Goal: Task Accomplishment & Management: Complete application form

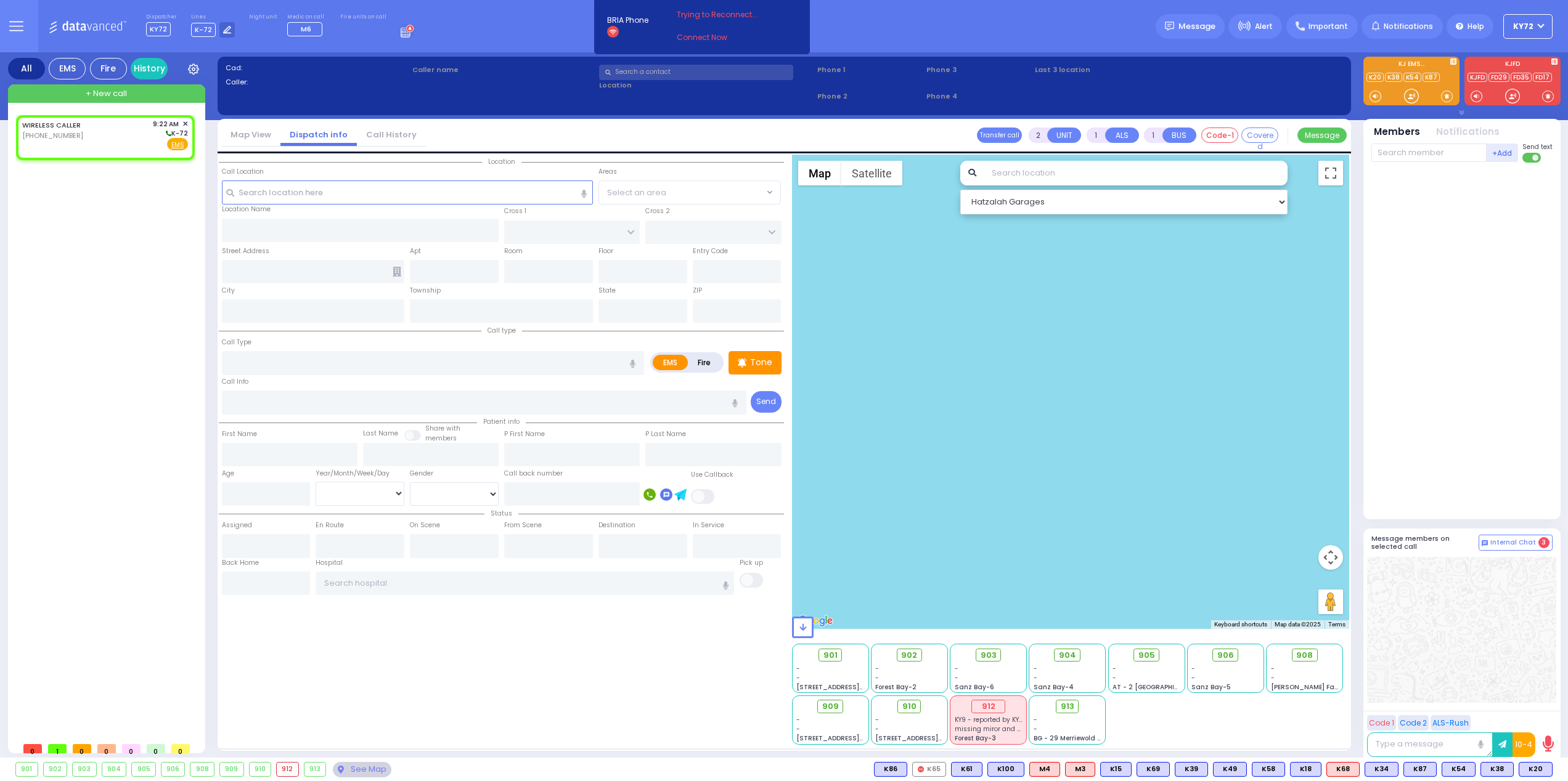
select select
radio input "true"
select select
type input "09:22"
select select "Hatzalah Garages"
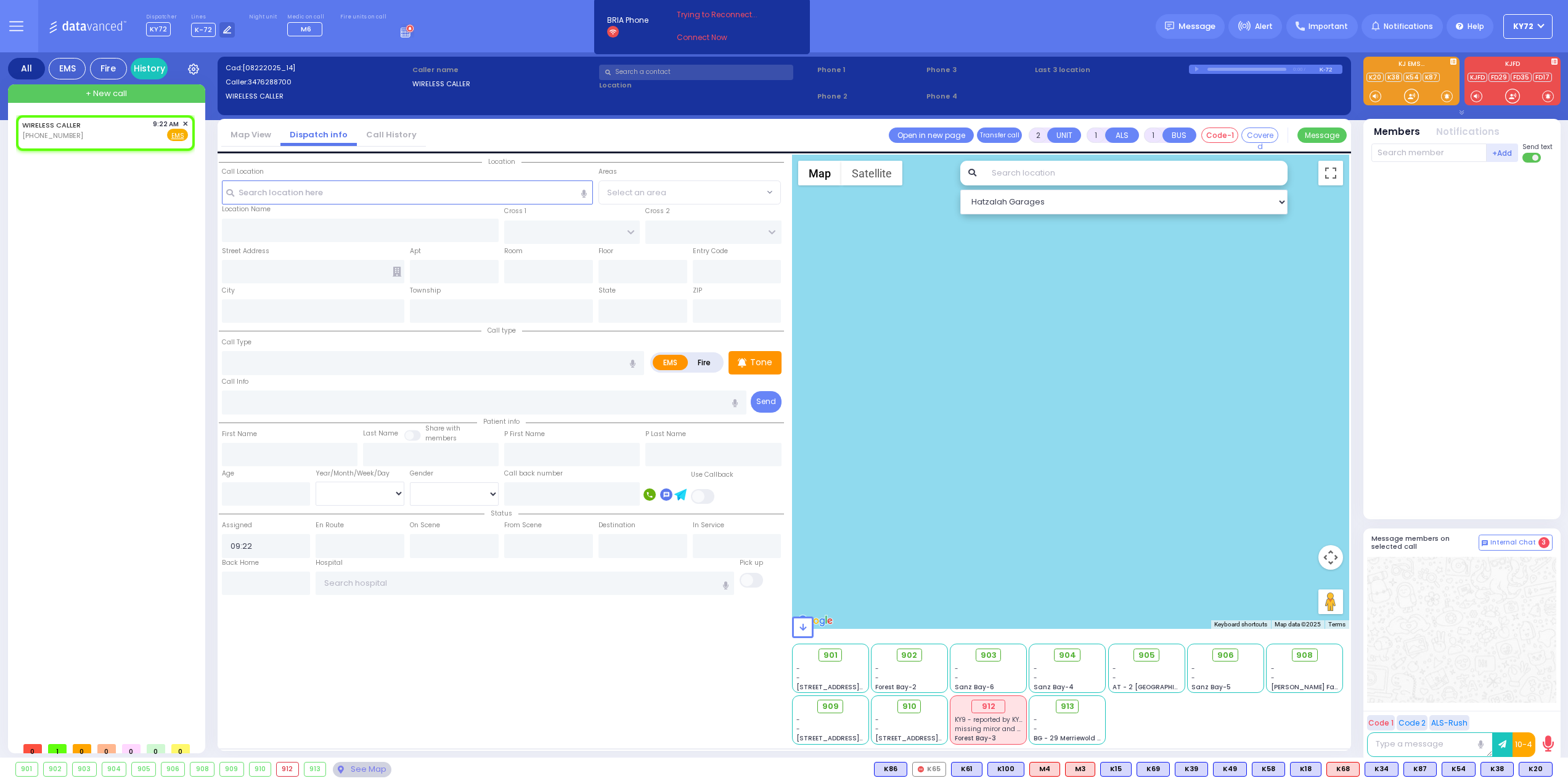
select select
radio input "true"
select select
select select "Hatzalah Garages"
click at [186, 126] on span "✕" at bounding box center [185, 124] width 5 height 10
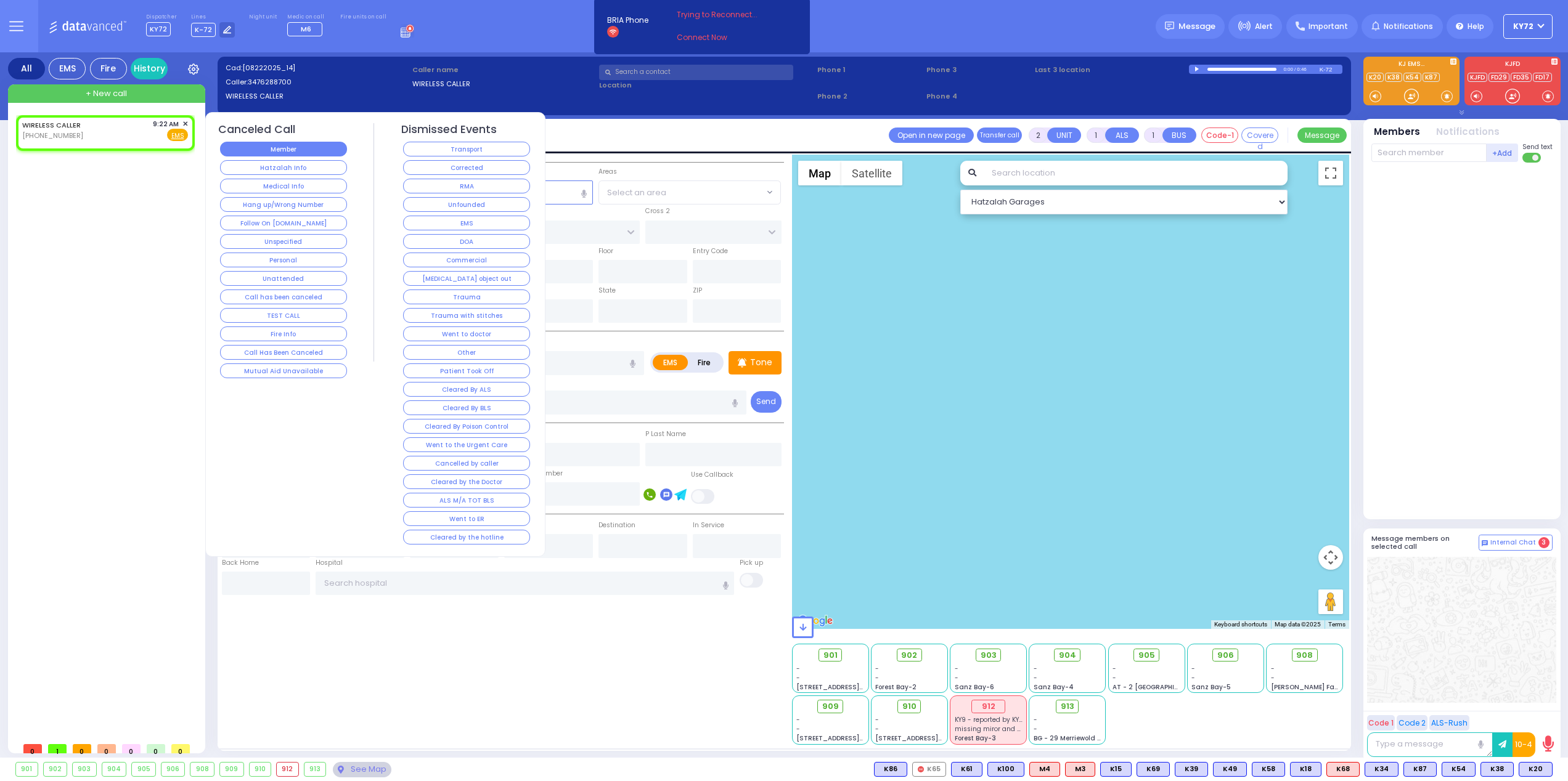
click at [271, 154] on button "Member" at bounding box center [283, 149] width 127 height 15
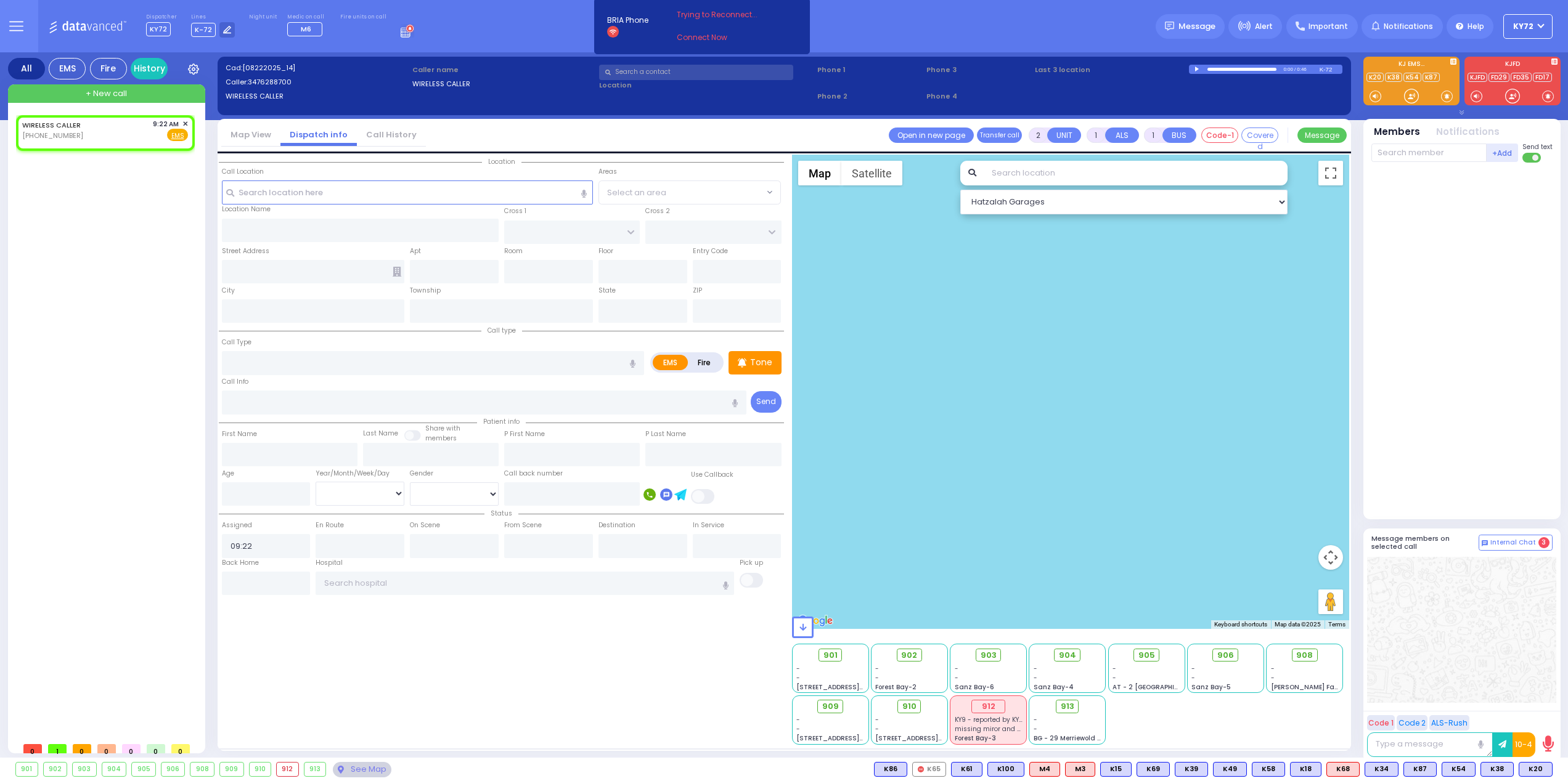
select select
radio input "true"
select select
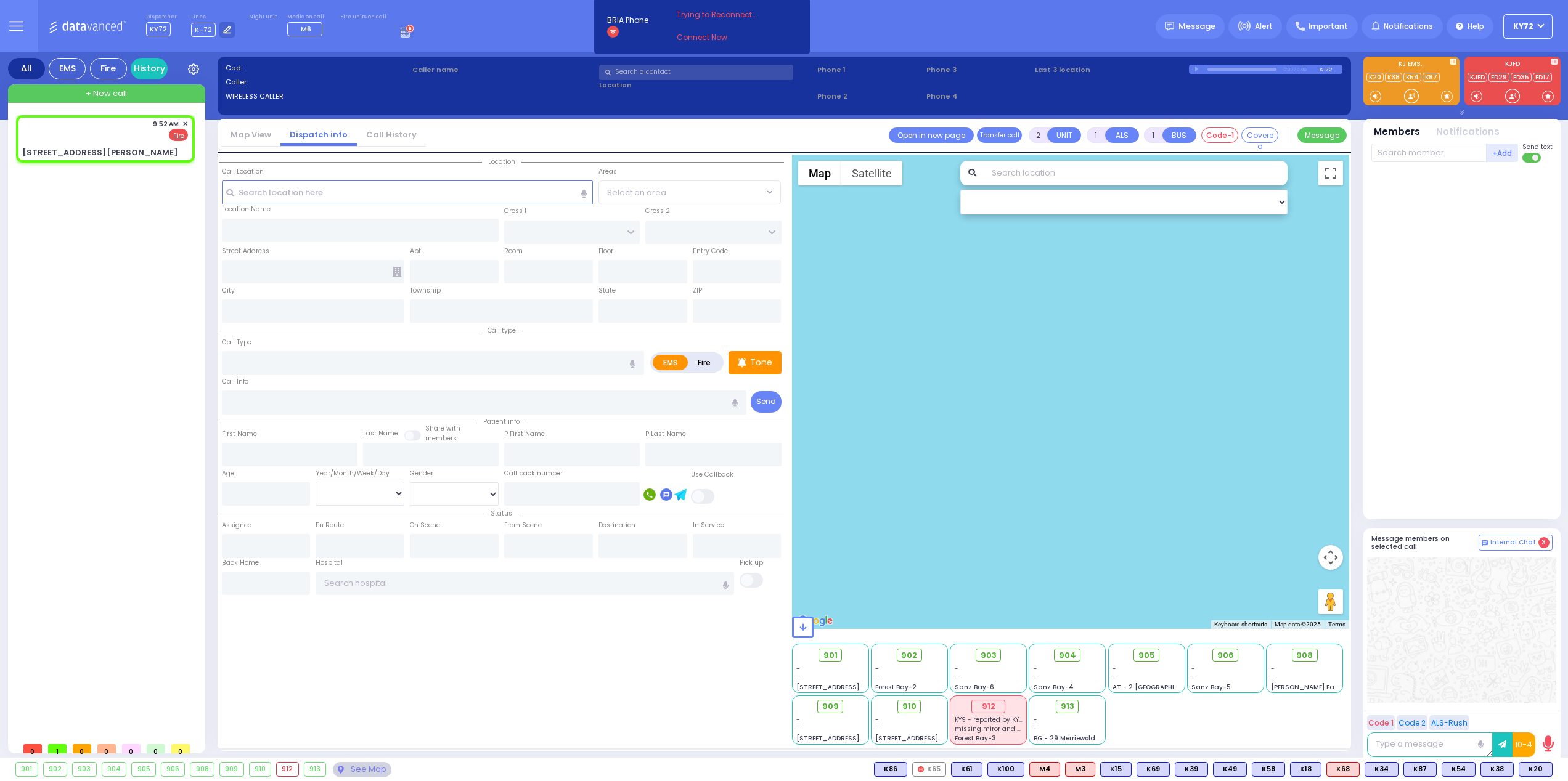
radio input "false"
radio input "true"
select select
type input "09:52"
select select "Hatzalah Garages"
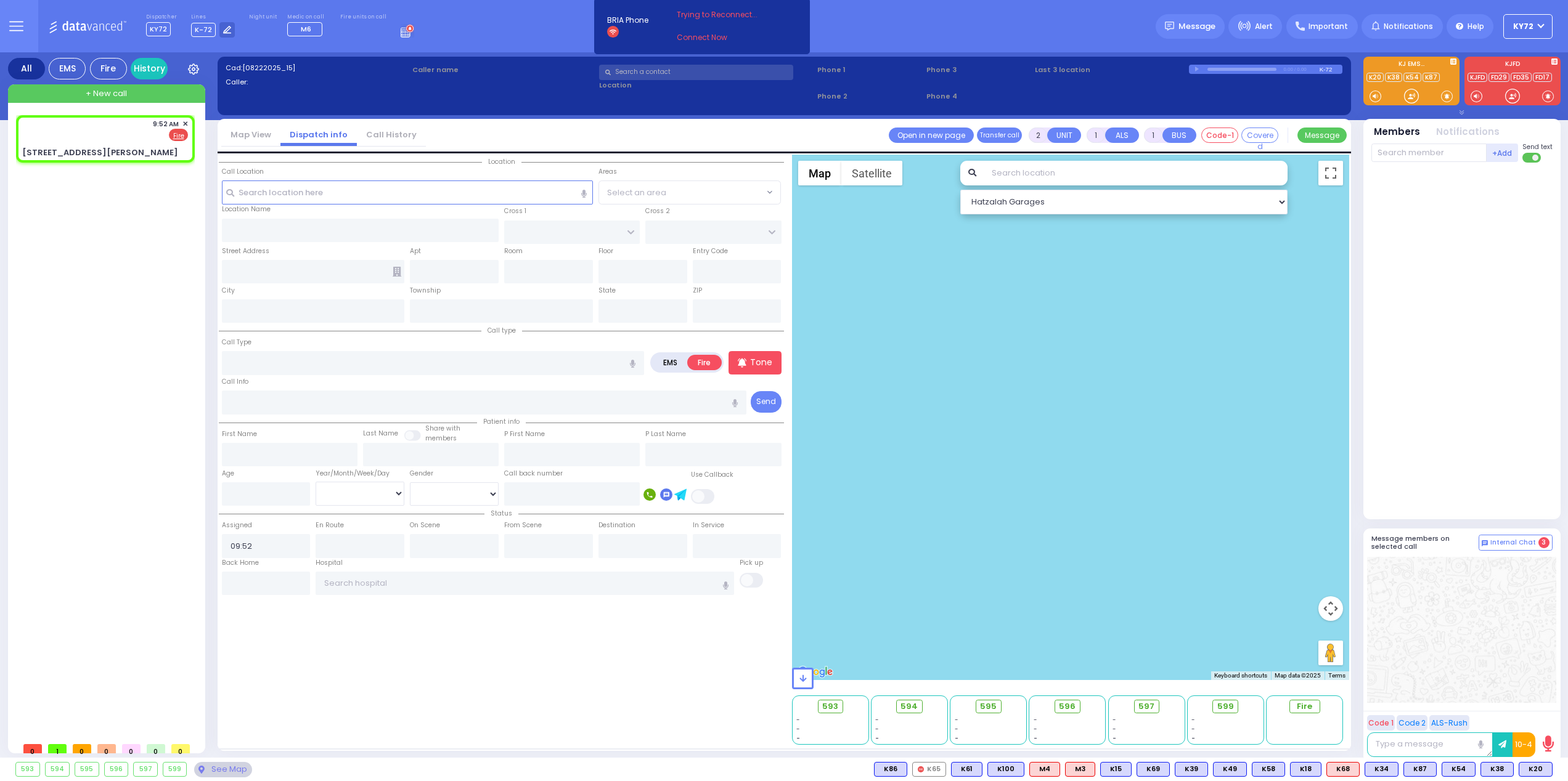
type input "[GEOGRAPHIC_DATA]"
type input "UNION ST"
type input "[STREET_ADDRESS][PERSON_NAME]"
type input "[PERSON_NAME]"
type input "[US_STATE]"
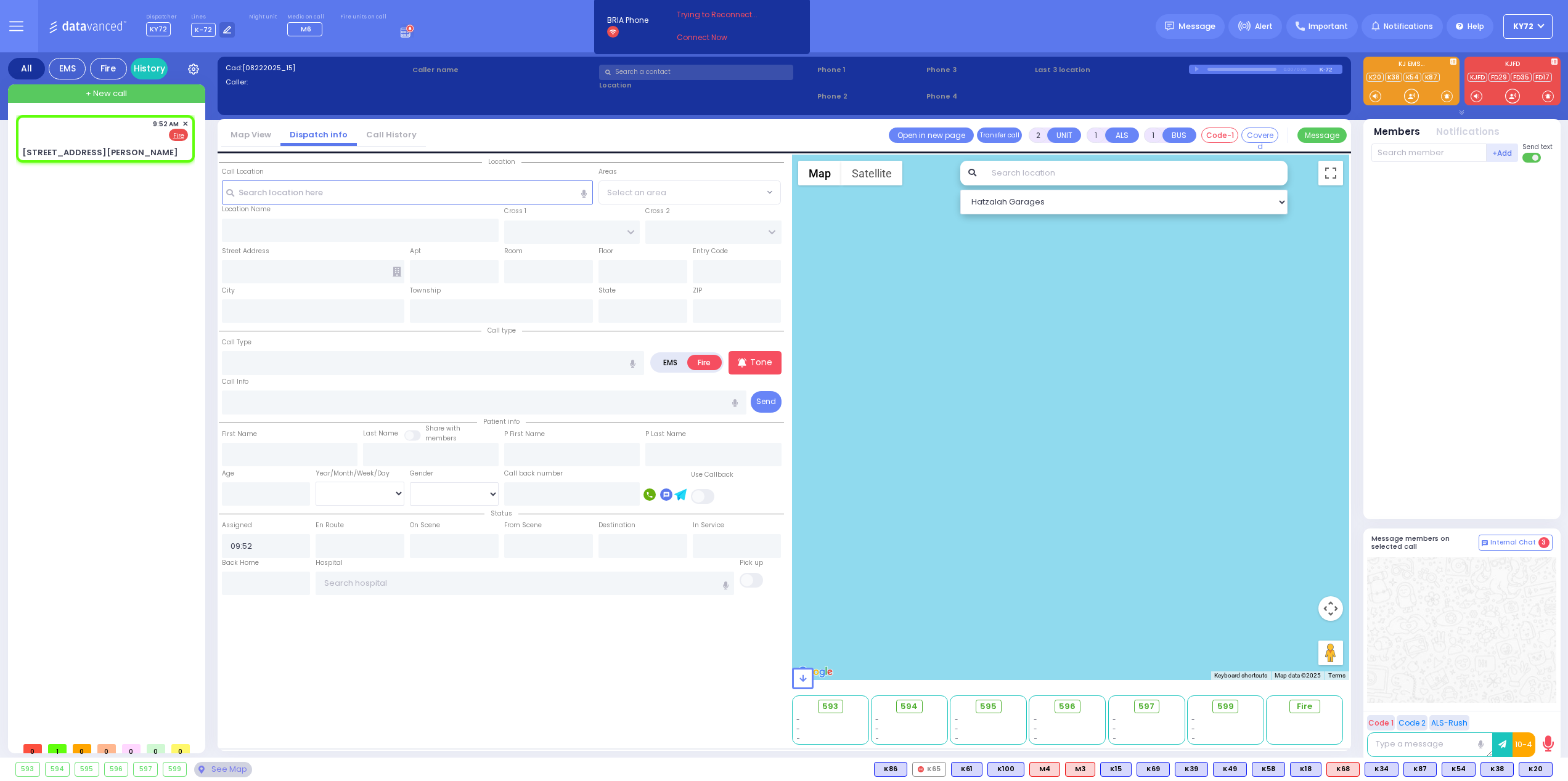
type input "12549"
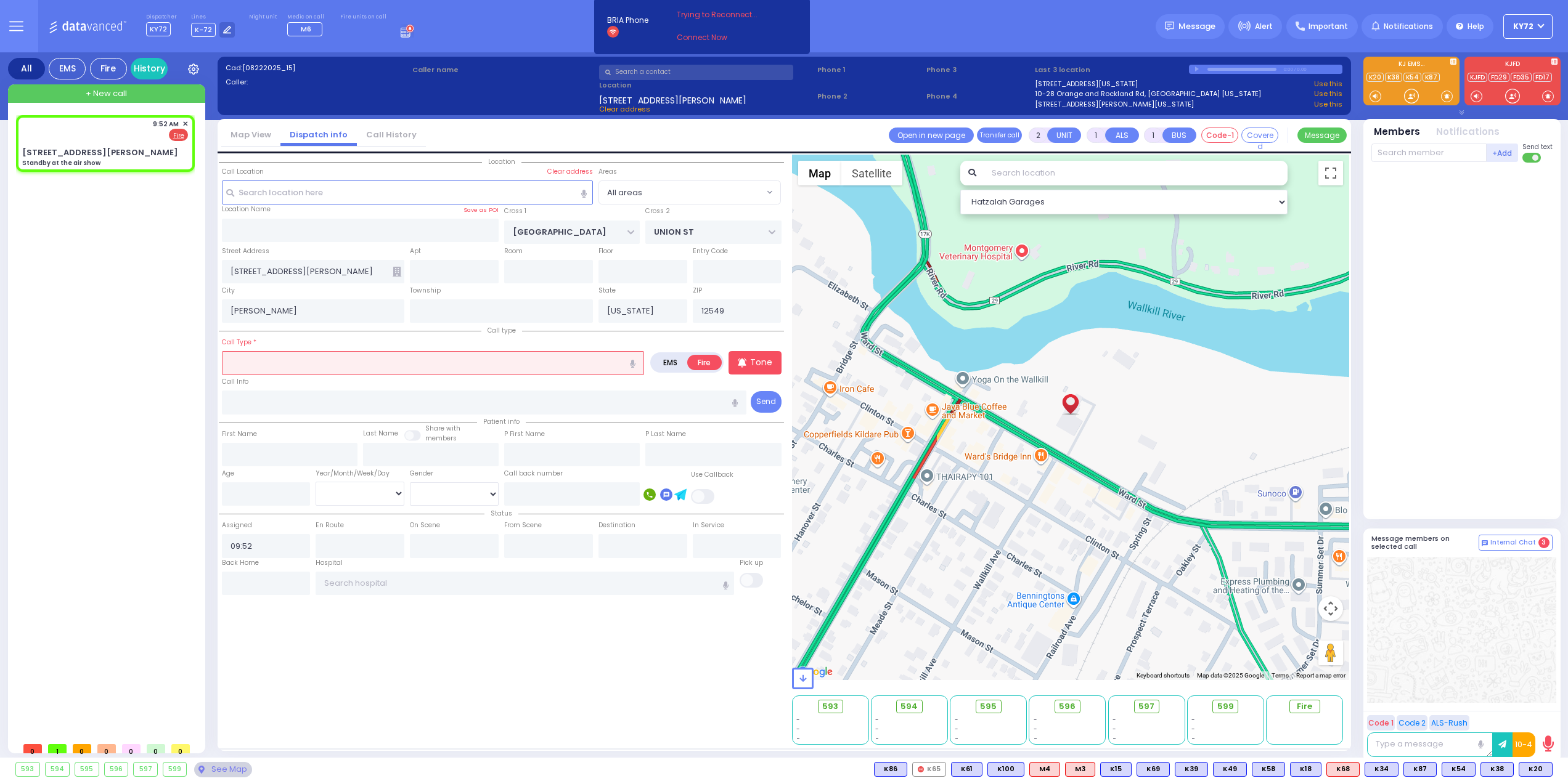
select select
type input "Standby at the air show"
radio input "true"
select select
select select "Hatzalah Garages"
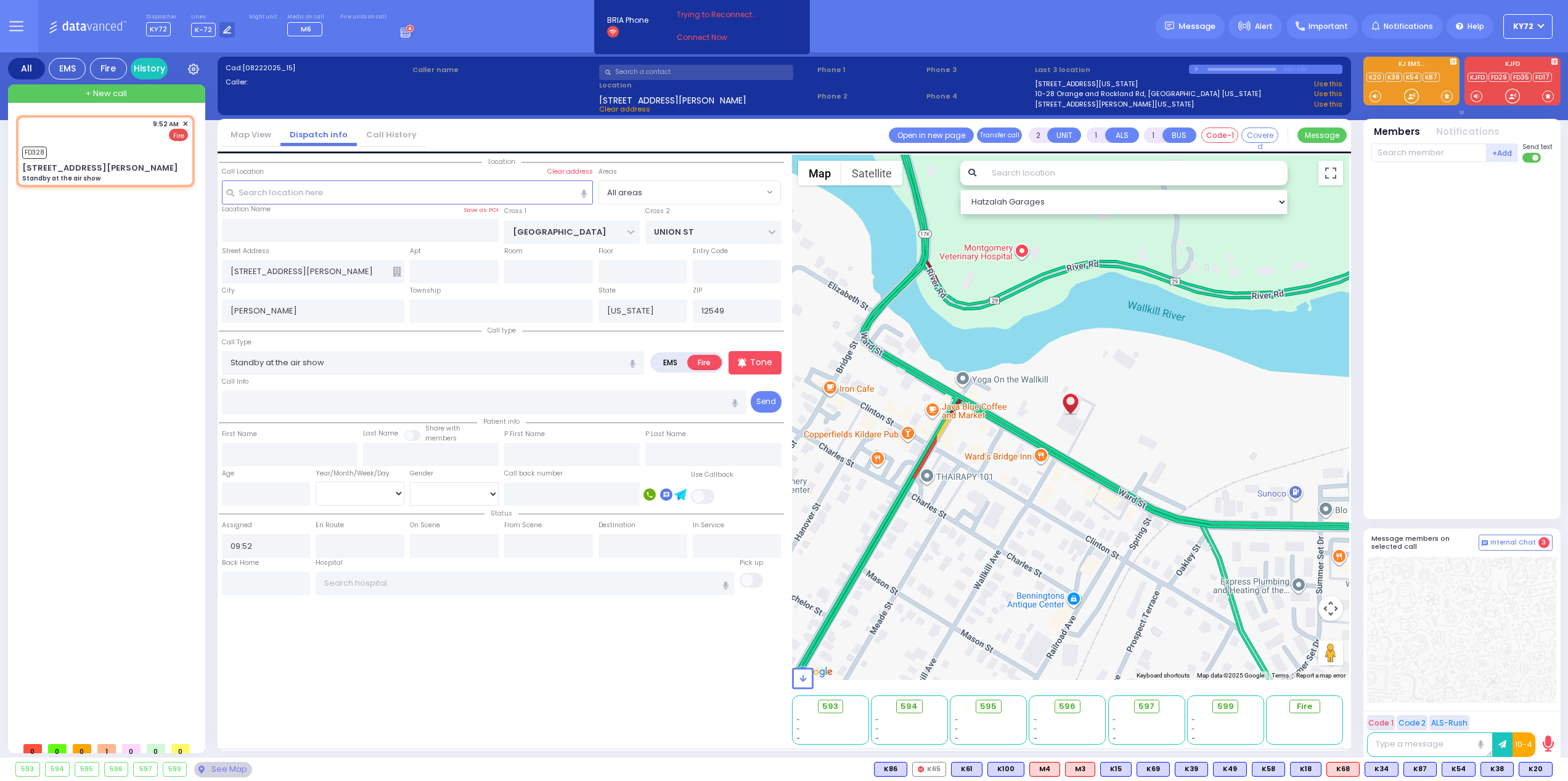
select select
radio input "true"
select select
type input "09:53"
select select "Hatzalah Garages"
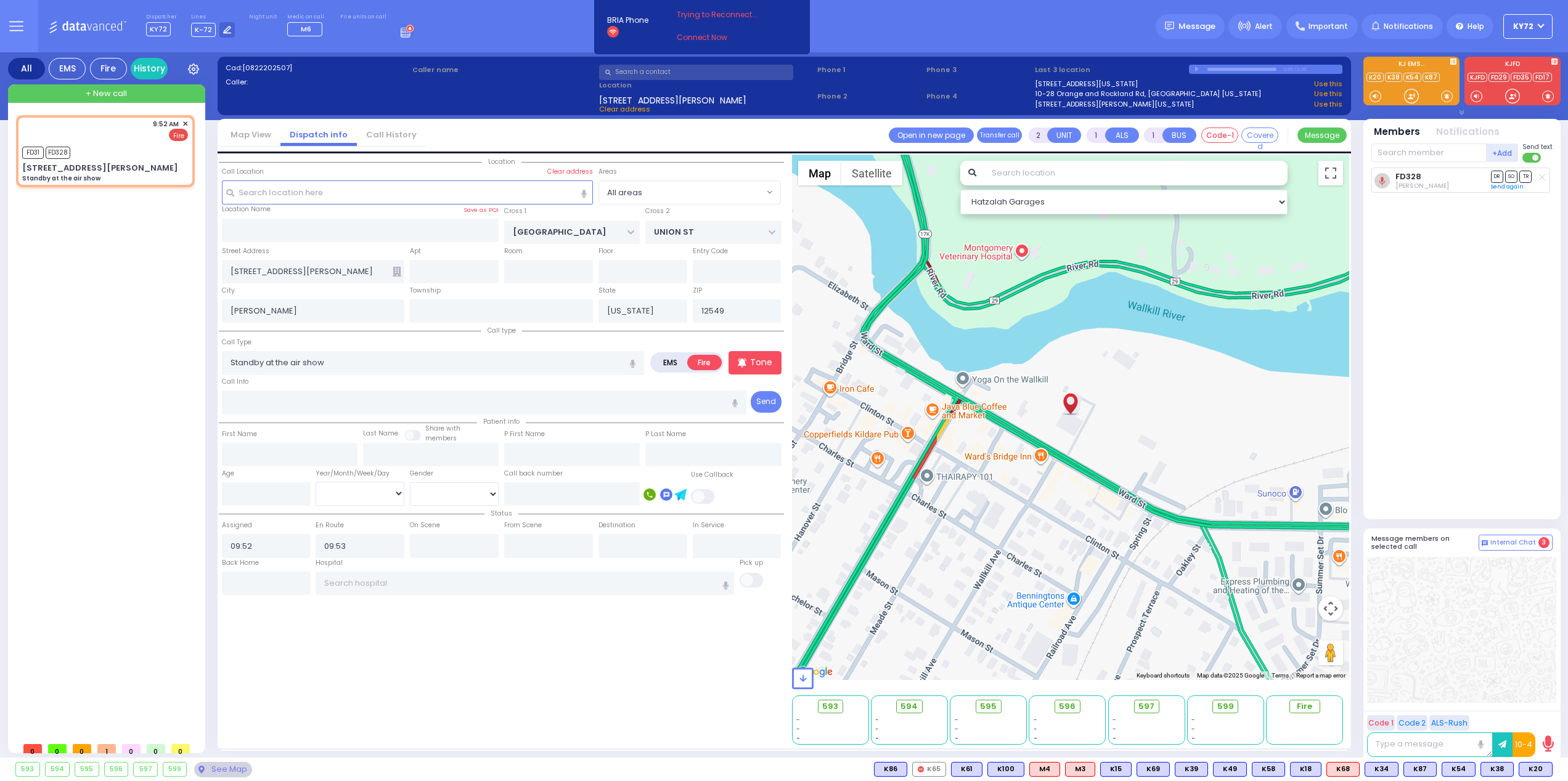
select select
radio input "true"
select select
select select "Hatzalah Garages"
select select
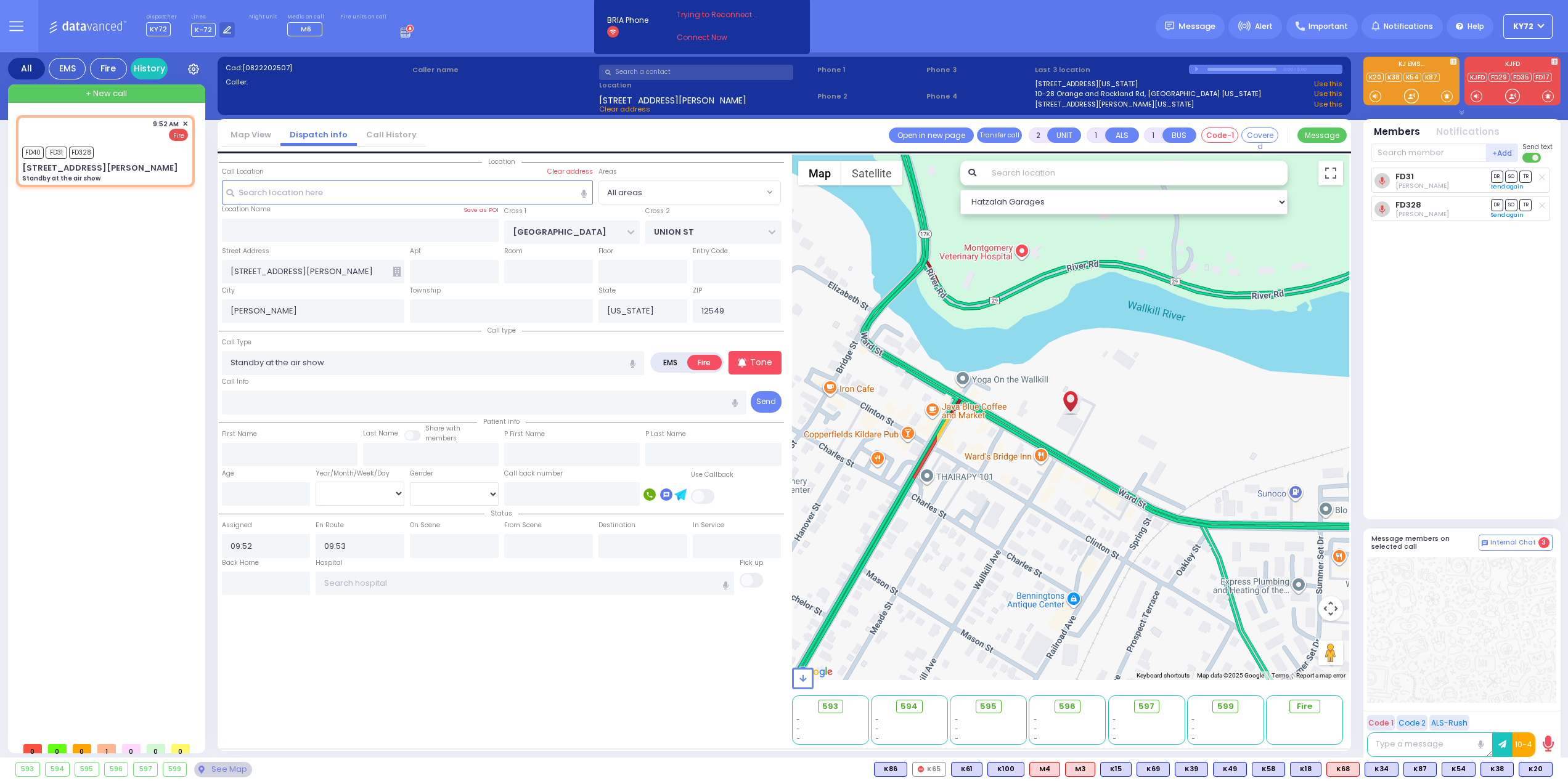
radio input "true"
select select
select select "Hatzalah Garages"
select select
radio input "true"
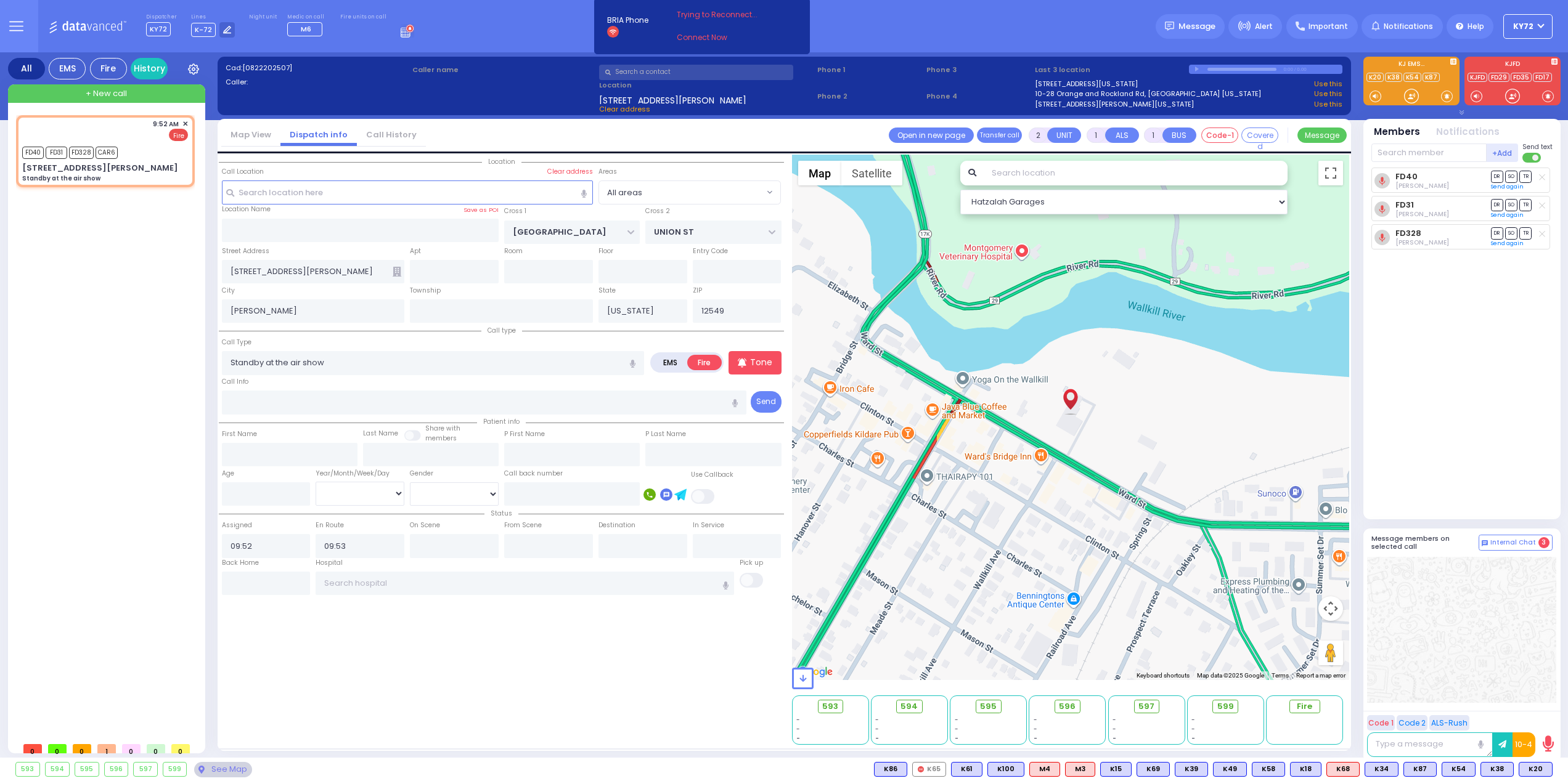
select select
select select "Hatzalah Garages"
select select
radio input "true"
select select
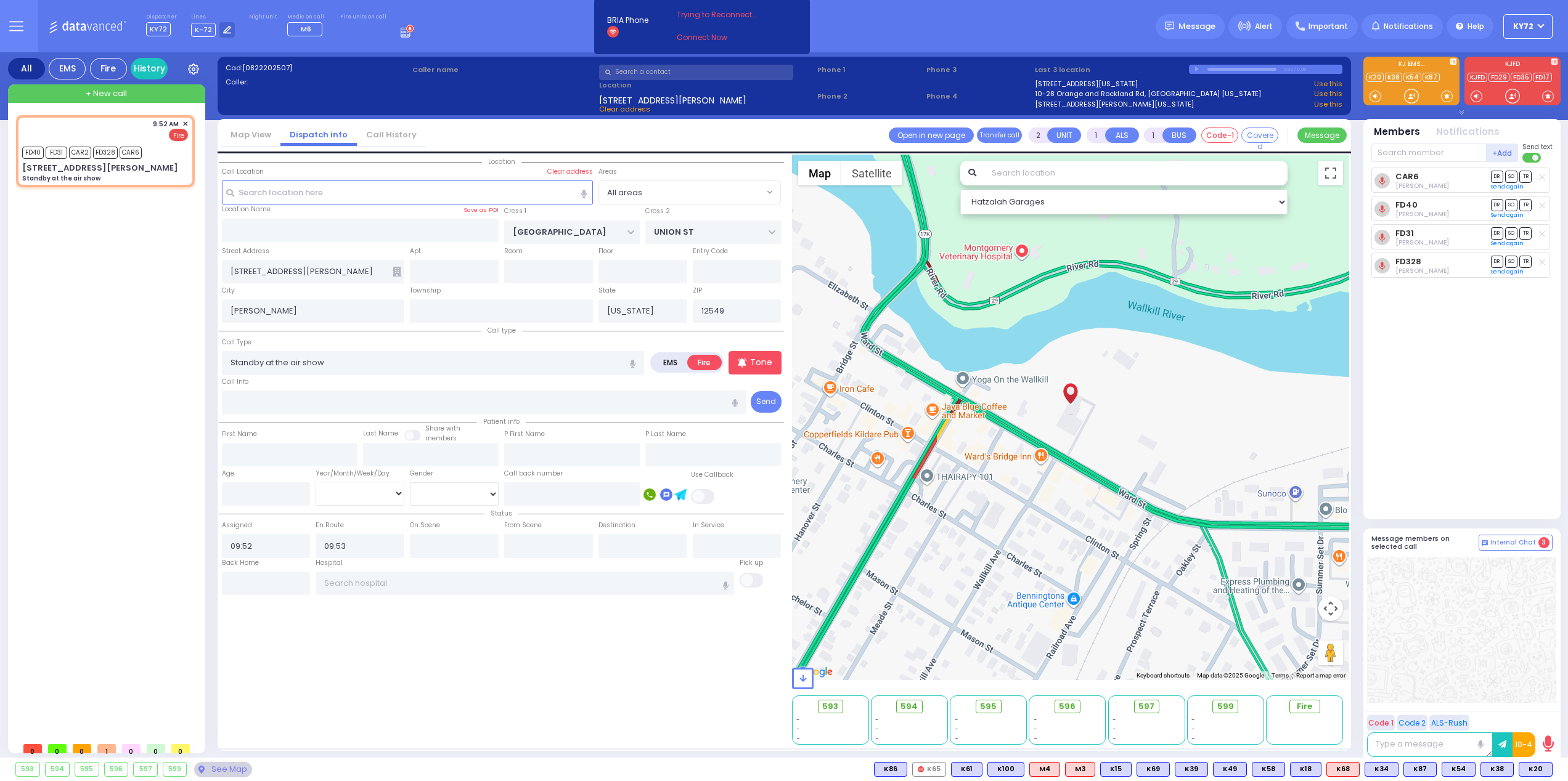
select select "Hatzalah Garages"
select select
radio input "true"
select select
select select "Hatzalah Garages"
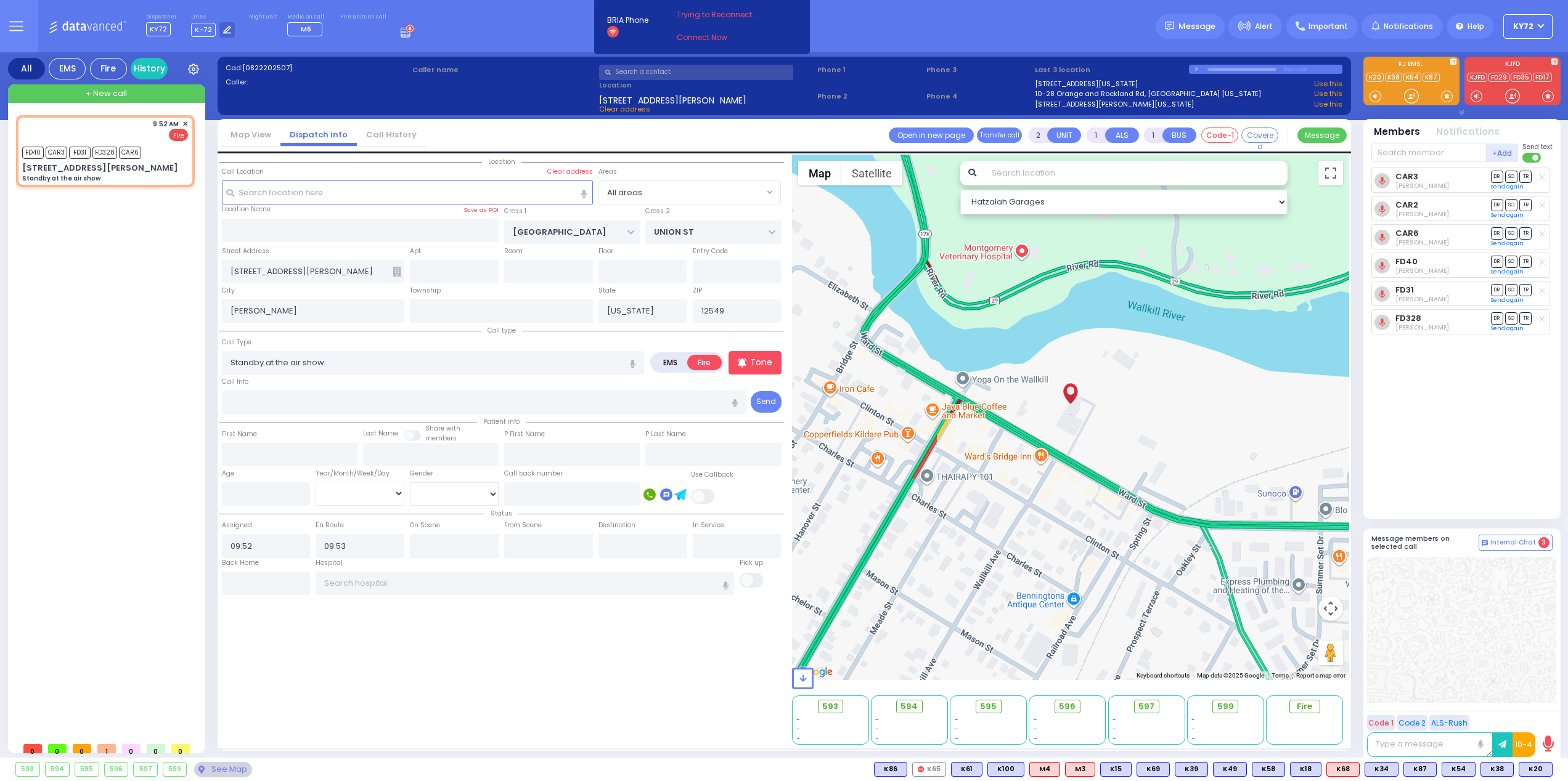
select select
radio input "true"
select select
select select "Hatzalah Garages"
select select
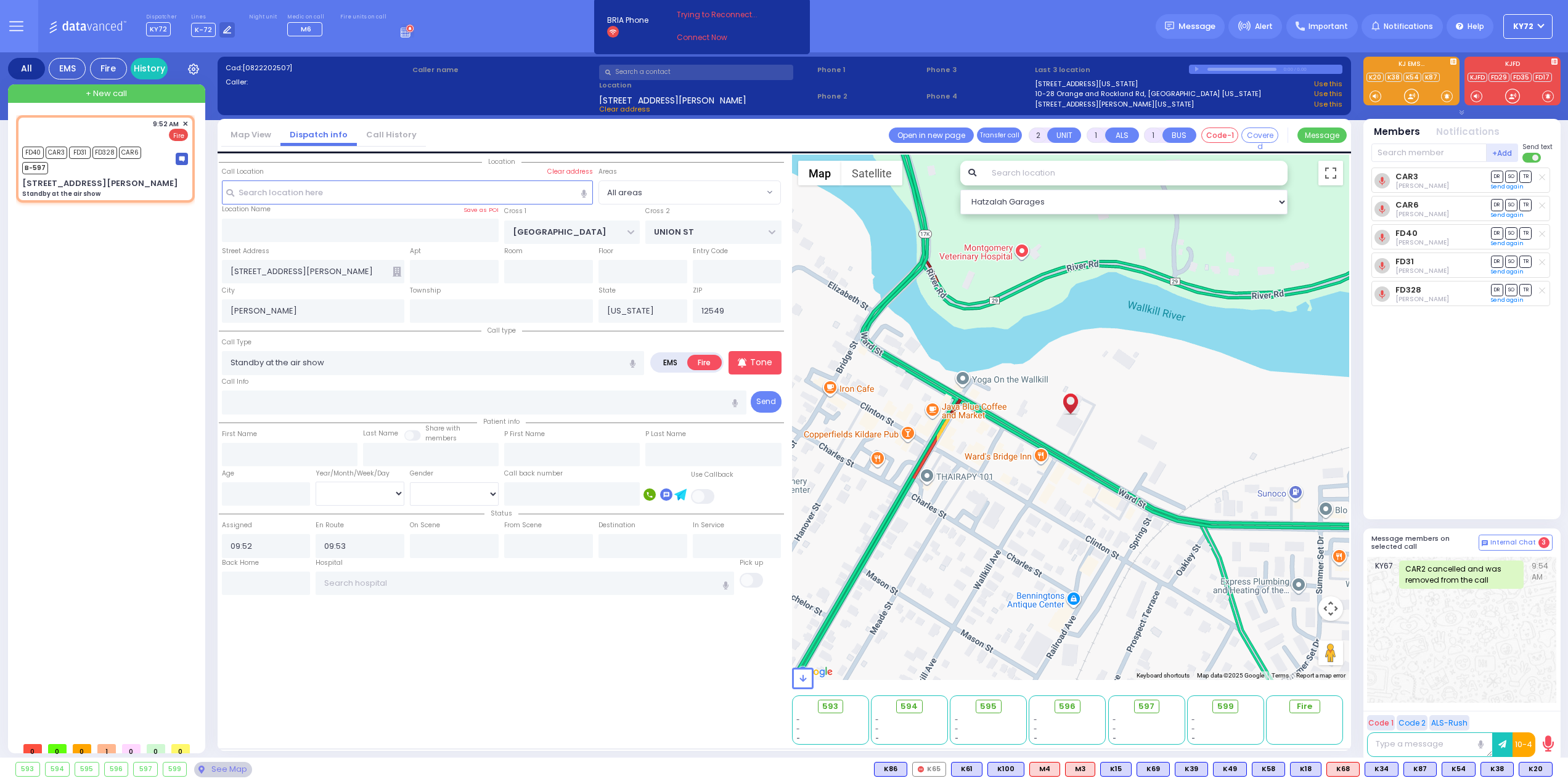
radio input "true"
select select
select select "Hatzalah Garages"
select select
radio input "true"
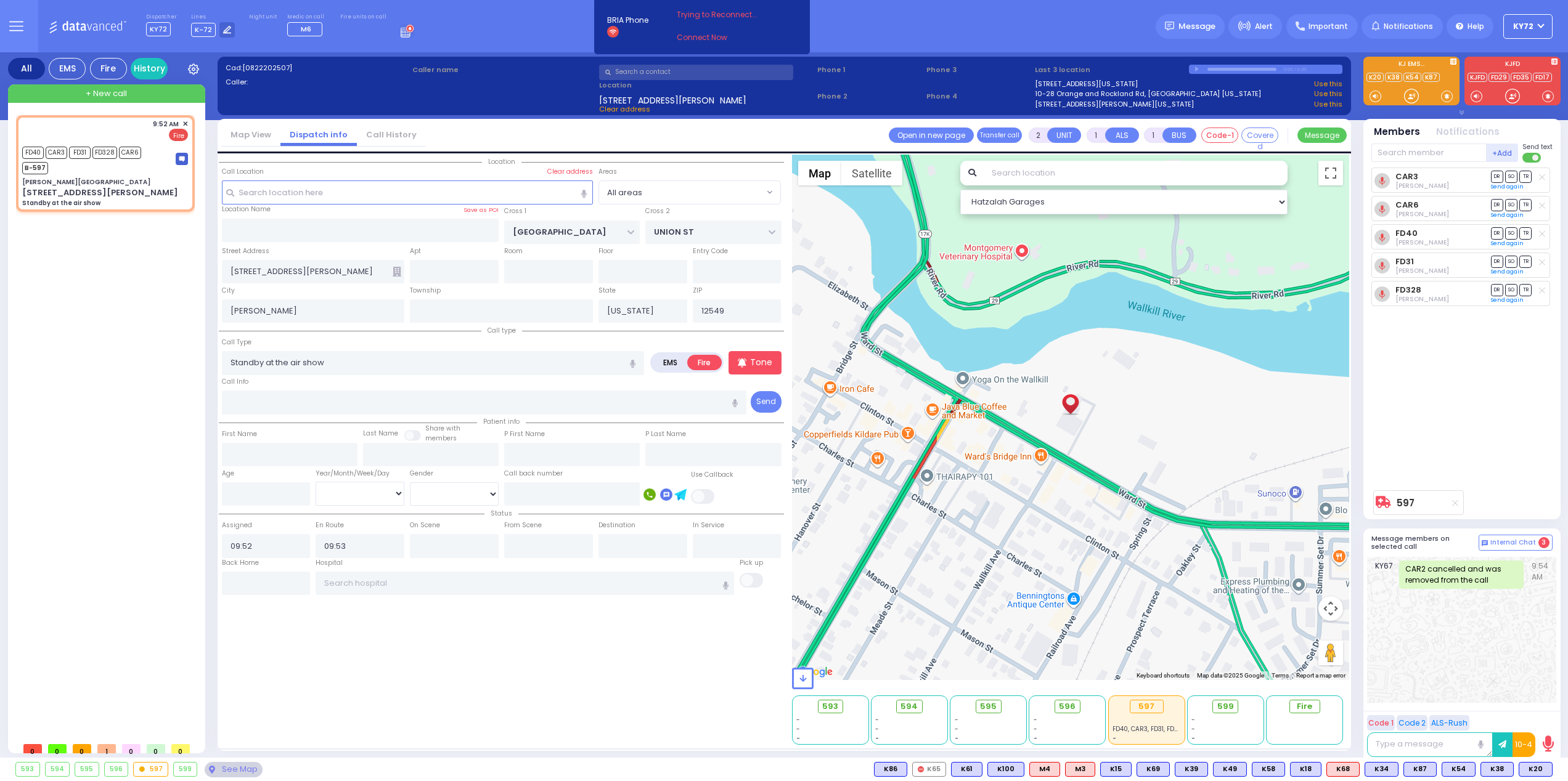
select select
select select "Hatzalah Garages"
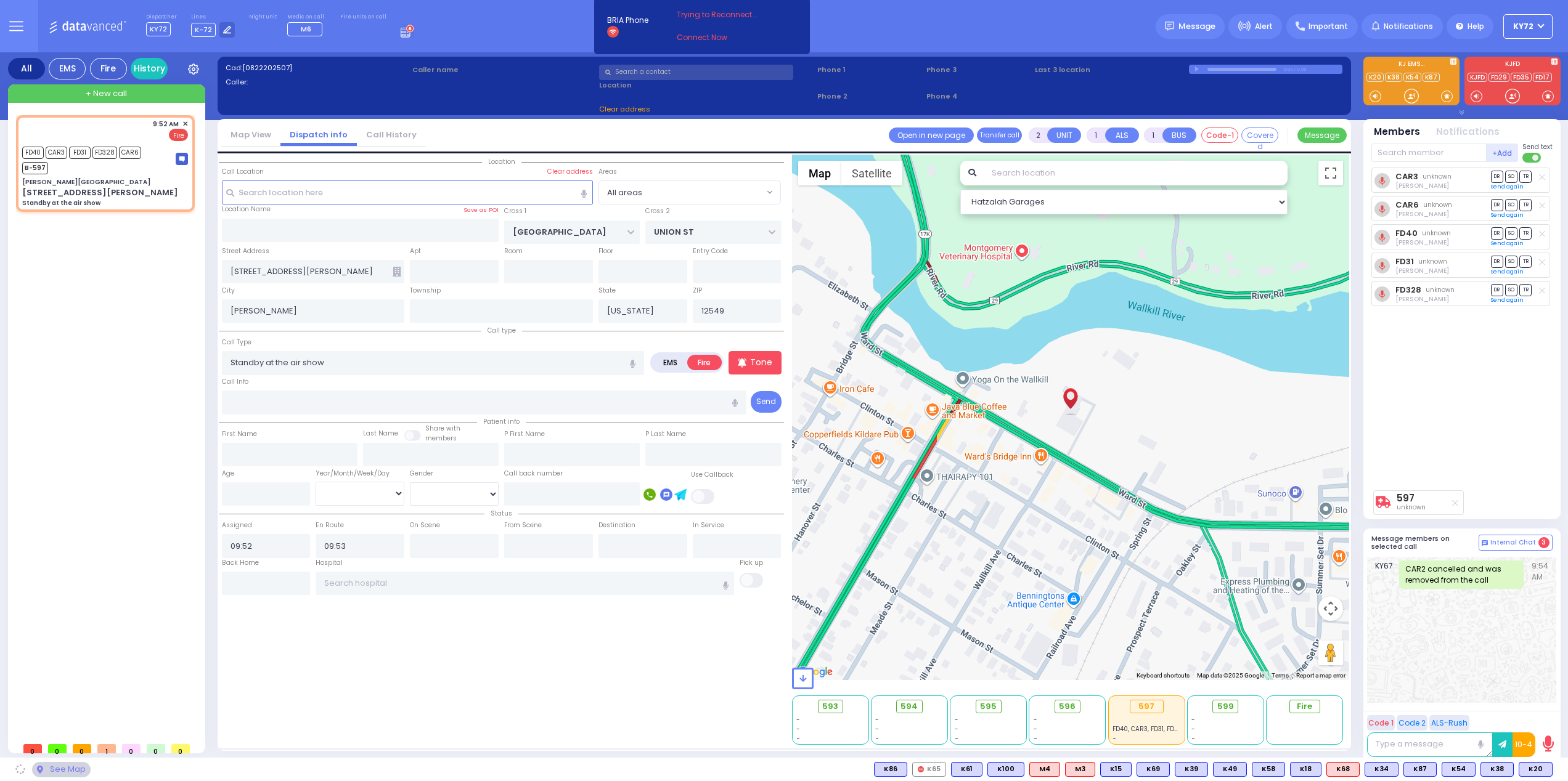
type input "[PERSON_NAME][GEOGRAPHIC_DATA]"
